Goal: Register for event/course

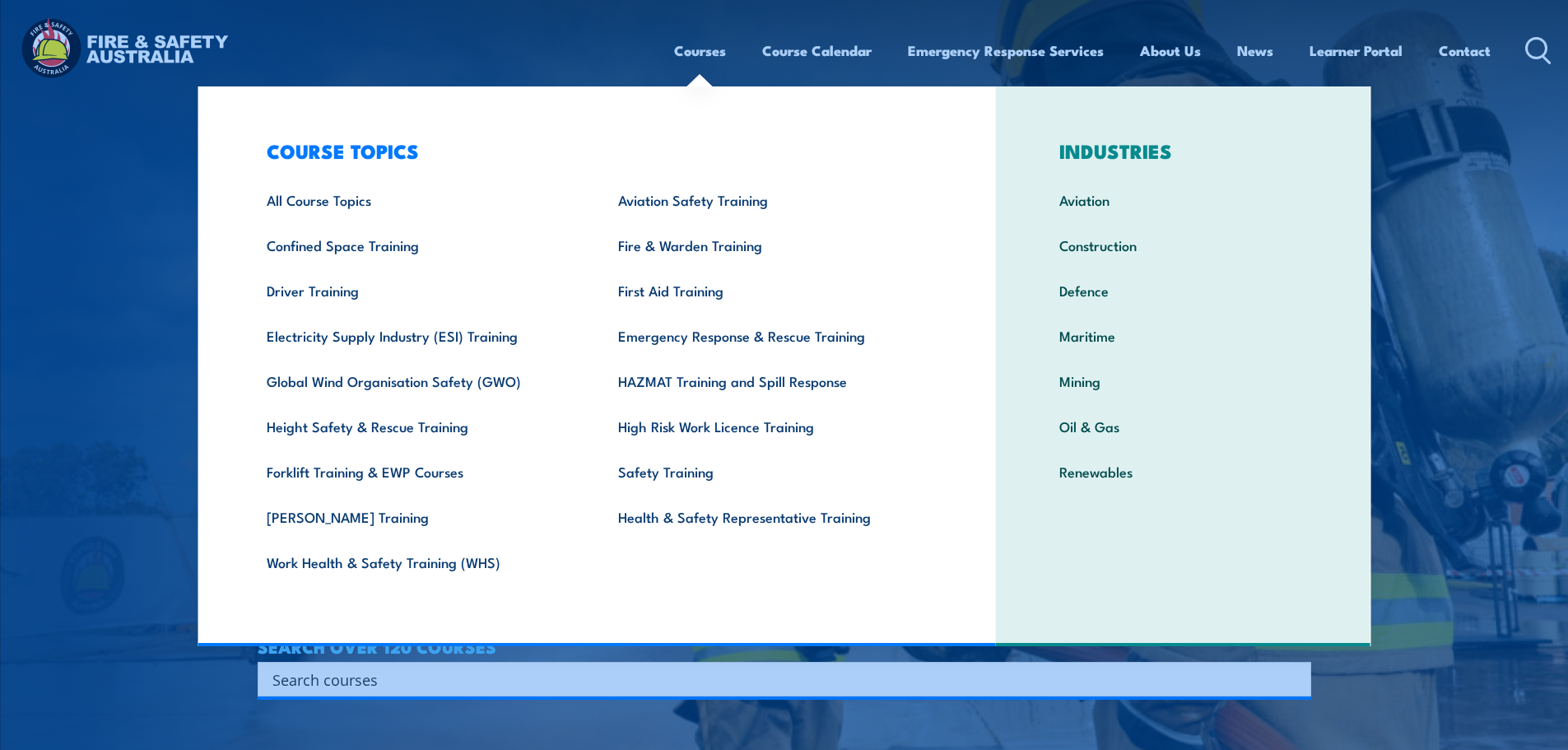
click at [700, 48] on link "Courses" at bounding box center [700, 50] width 52 height 43
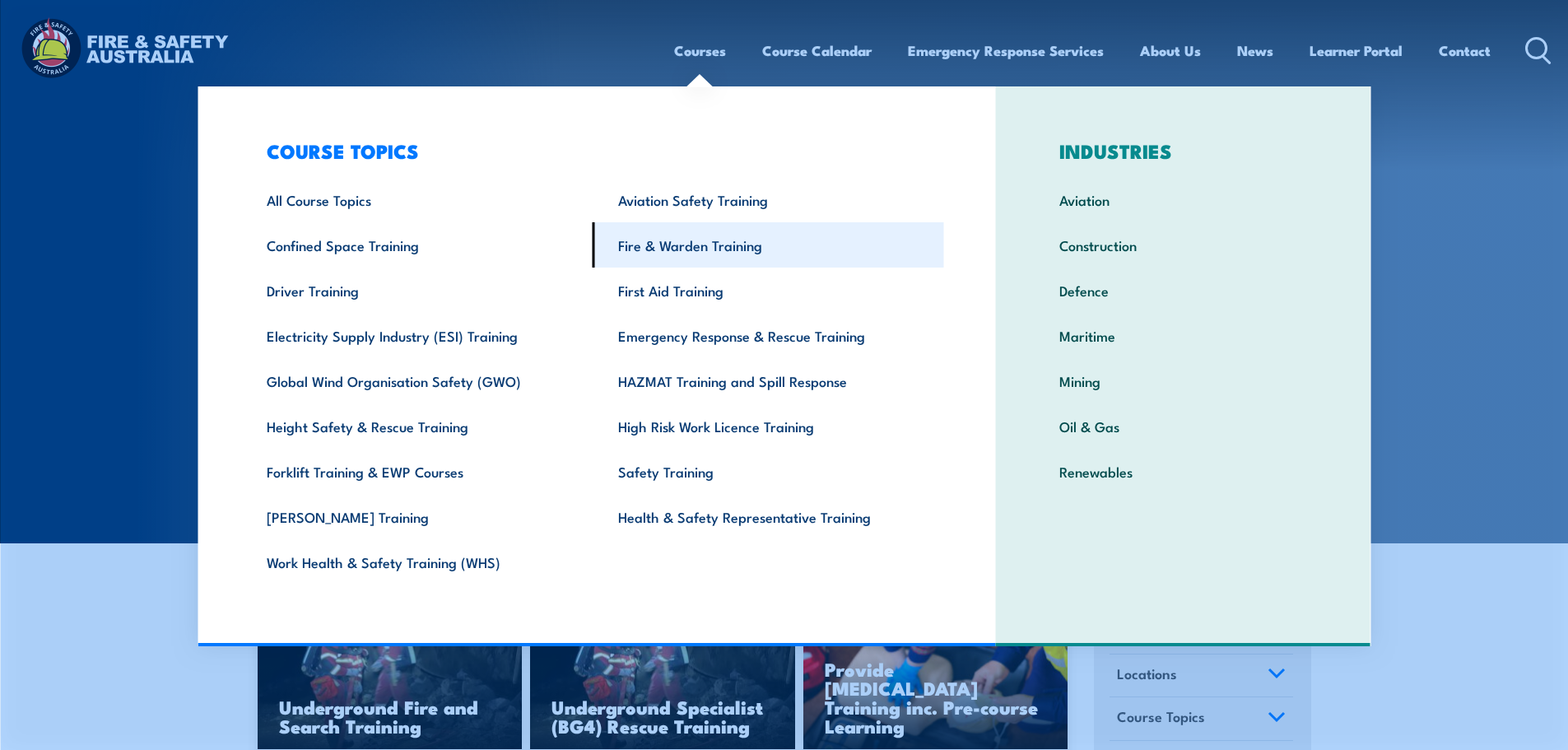
click at [692, 249] on link "Fire & Warden Training" at bounding box center [768, 245] width 352 height 45
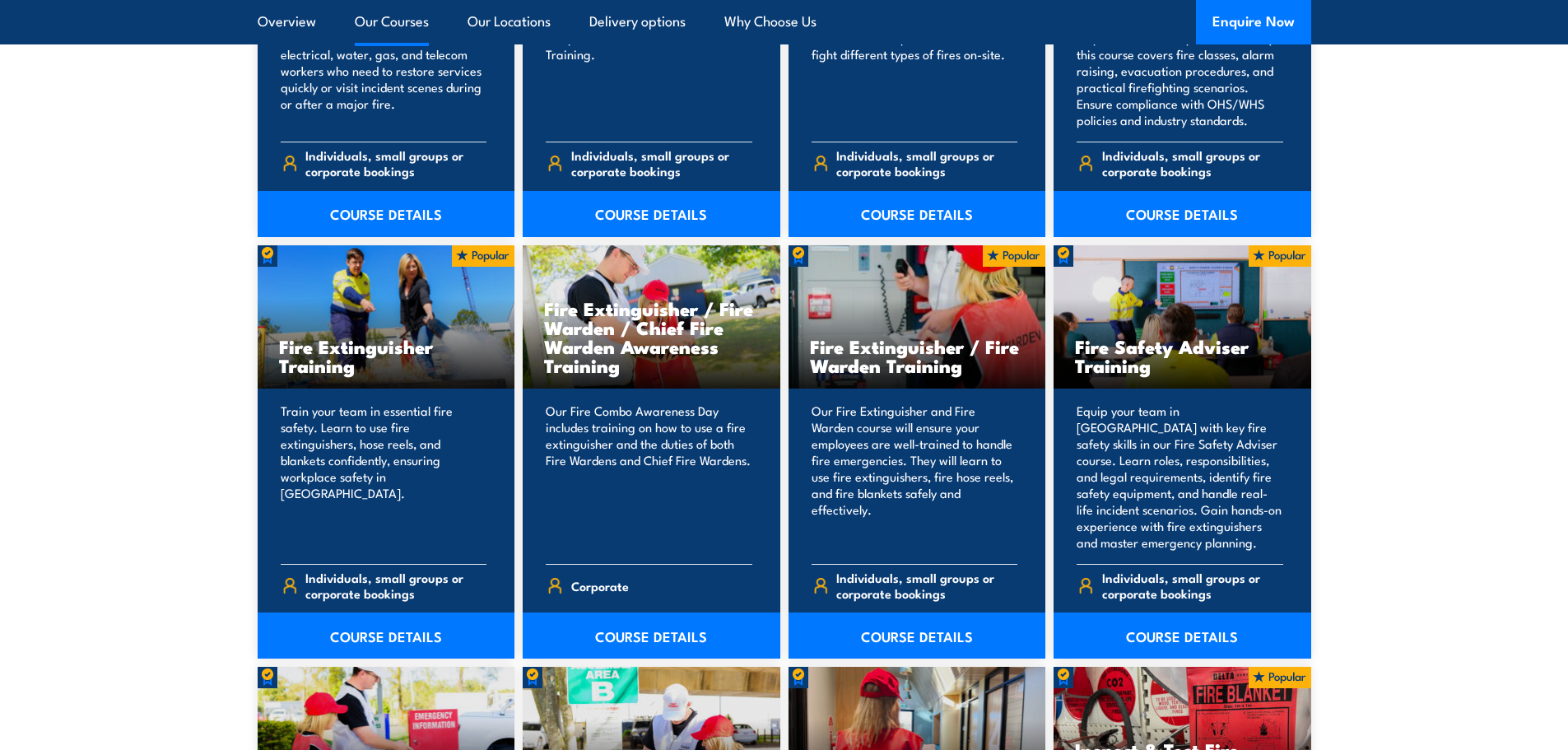
scroll to position [1729, 0]
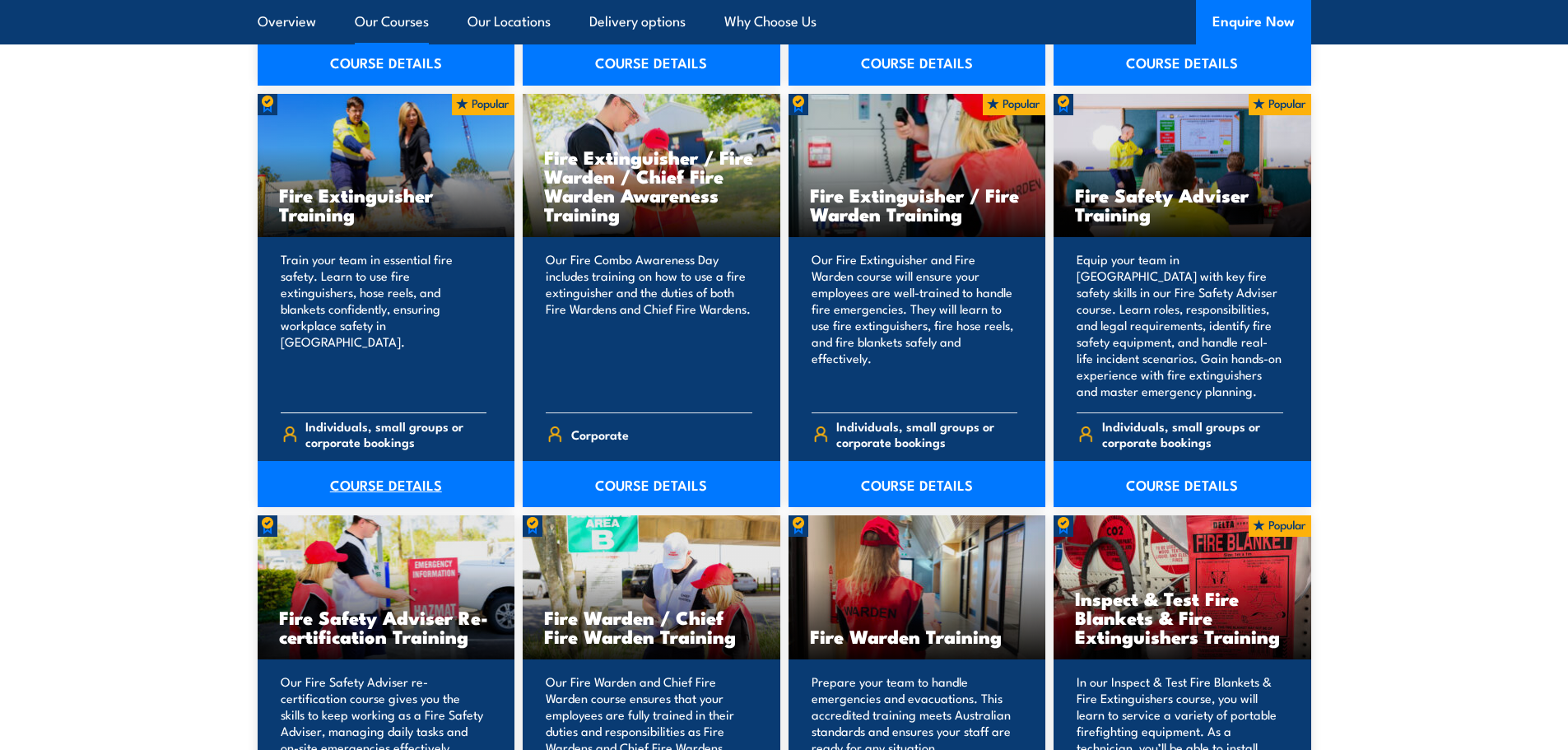
drag, startPoint x: 362, startPoint y: 467, endPoint x: 370, endPoint y: 472, distance: 9.4
click at [363, 467] on link "COURSE DETAILS" at bounding box center [386, 483] width 257 height 46
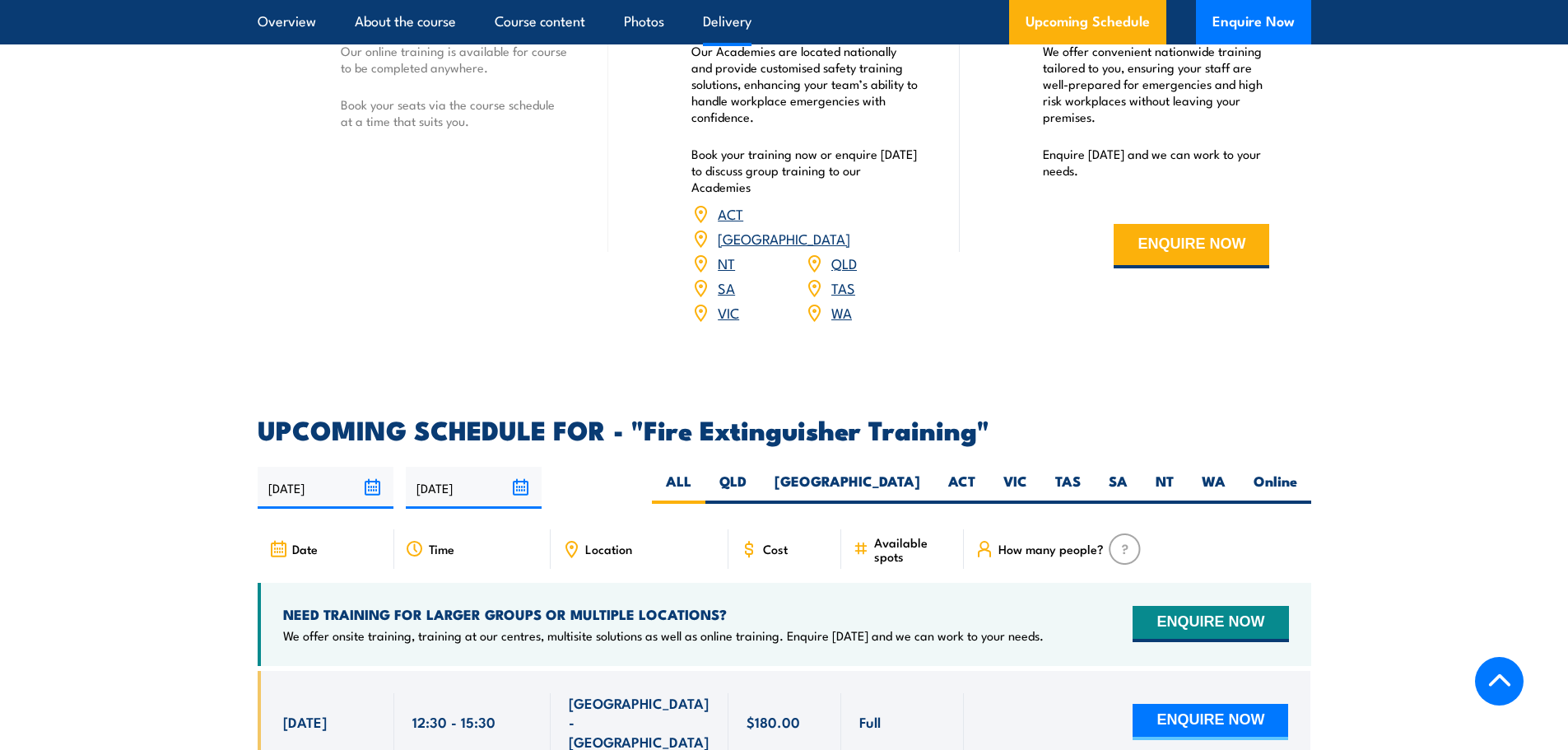
scroll to position [2388, 0]
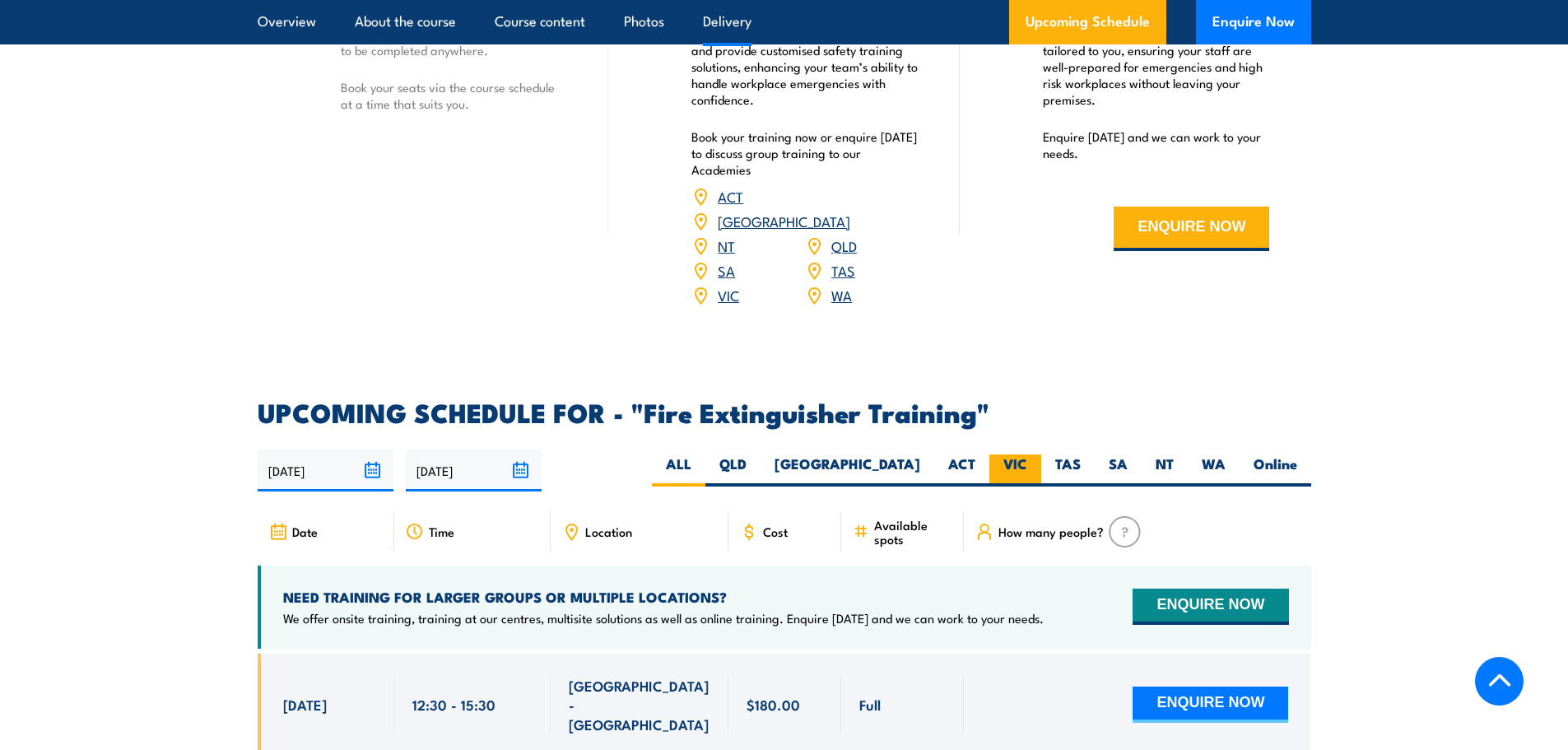
click at [994, 455] on label "VIC" at bounding box center [1016, 471] width 52 height 32
click at [1027, 455] on input "VIC" at bounding box center [1032, 460] width 11 height 11
radio input "true"
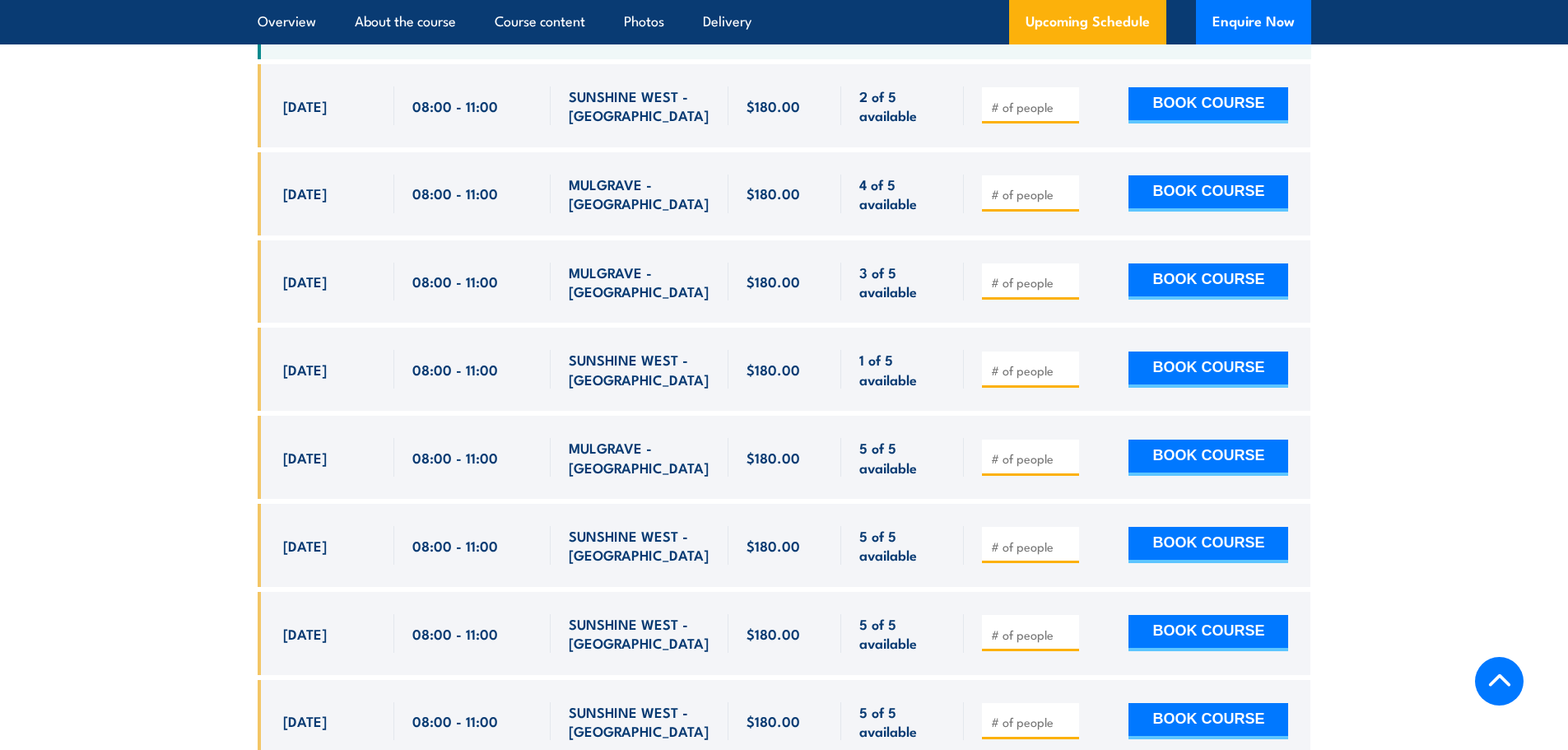
scroll to position [2994, 0]
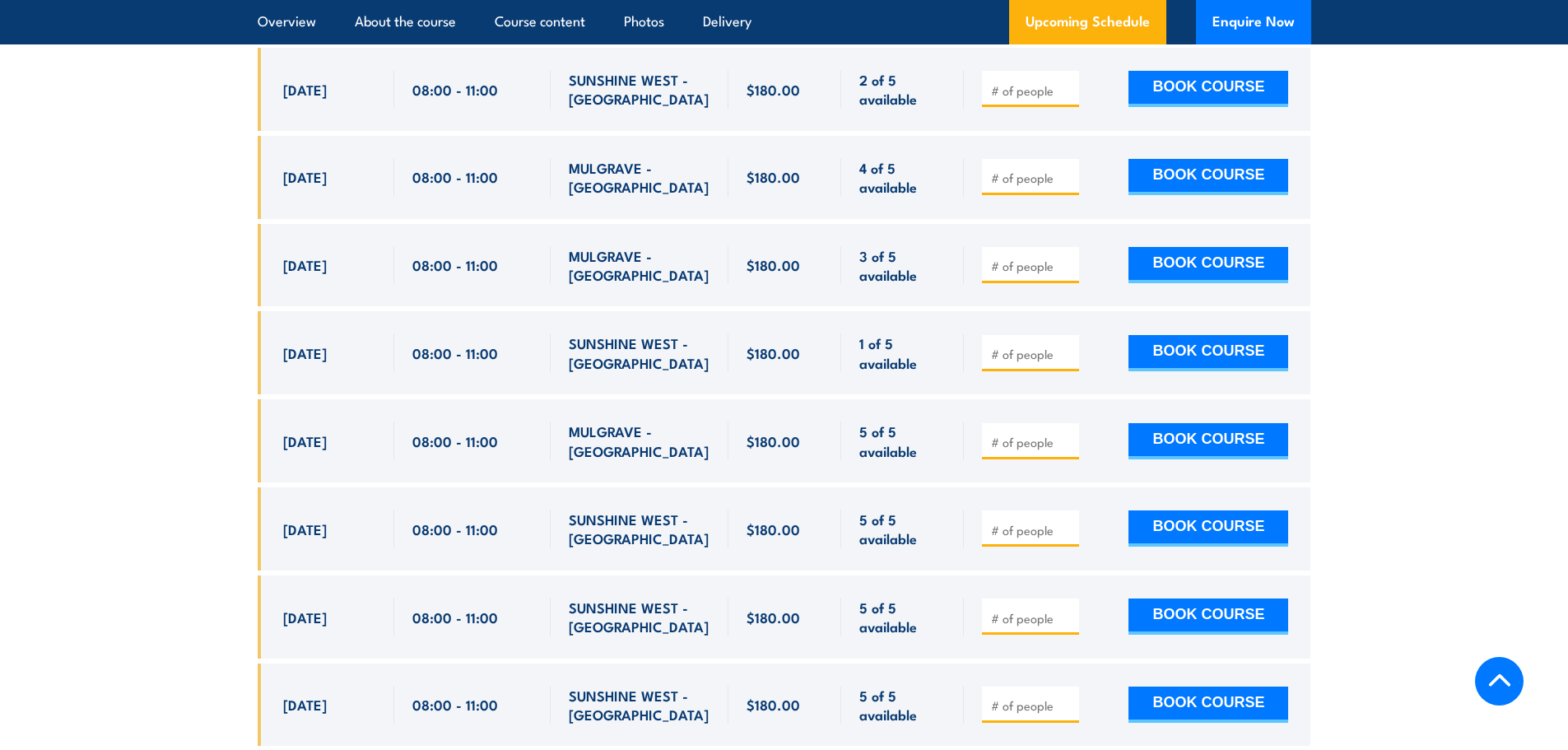
drag, startPoint x: 282, startPoint y: 292, endPoint x: 936, endPoint y: 531, distance: 696.3
click at [936, 531] on div "$180.00" at bounding box center [784, 673] width 1054 height 1251
copy div "[DATE] 08:00 - 11:00 [GEOGRAPHIC_DATA] - [GEOGRAPHIC_DATA] 2 of 5 available $18…"
